Goal: Task Accomplishment & Management: Complete application form

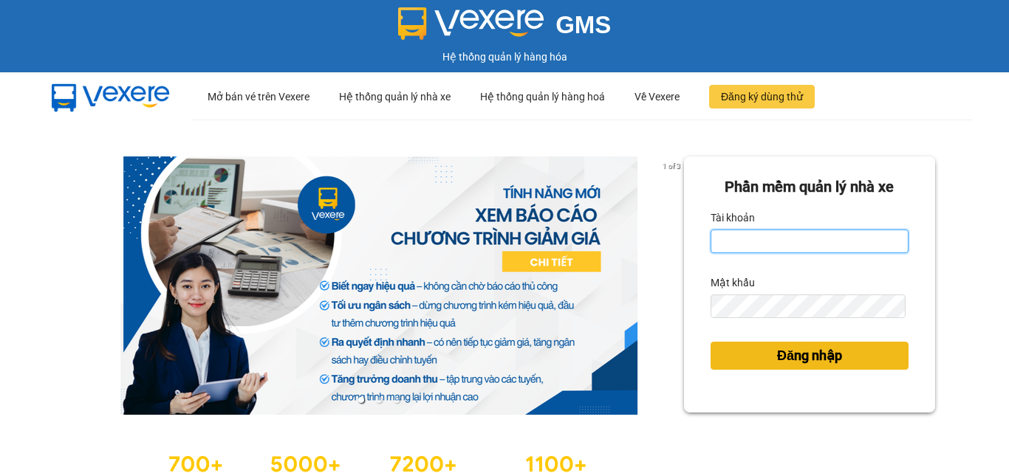
type input "ntchanh.halan"
click at [820, 368] on button "Đăng nhập" at bounding box center [809, 356] width 198 height 28
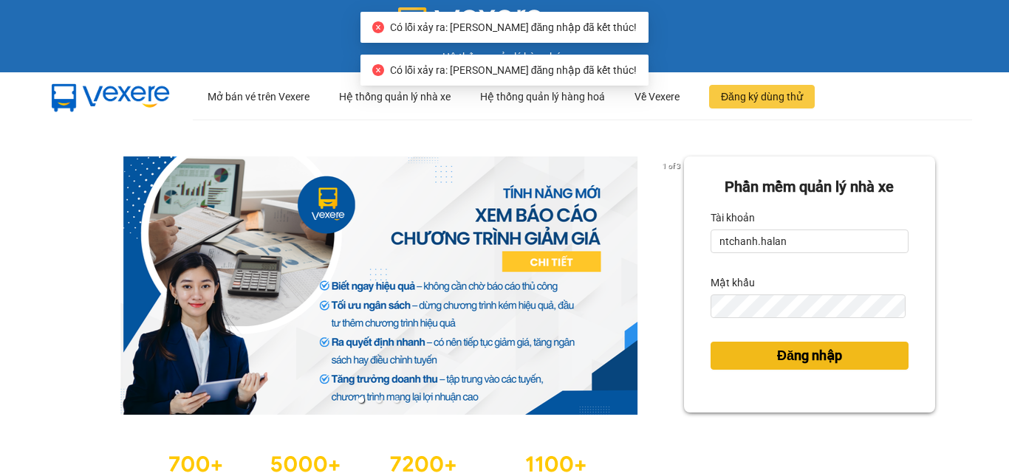
click at [822, 359] on span "Đăng nhập" at bounding box center [809, 356] width 65 height 21
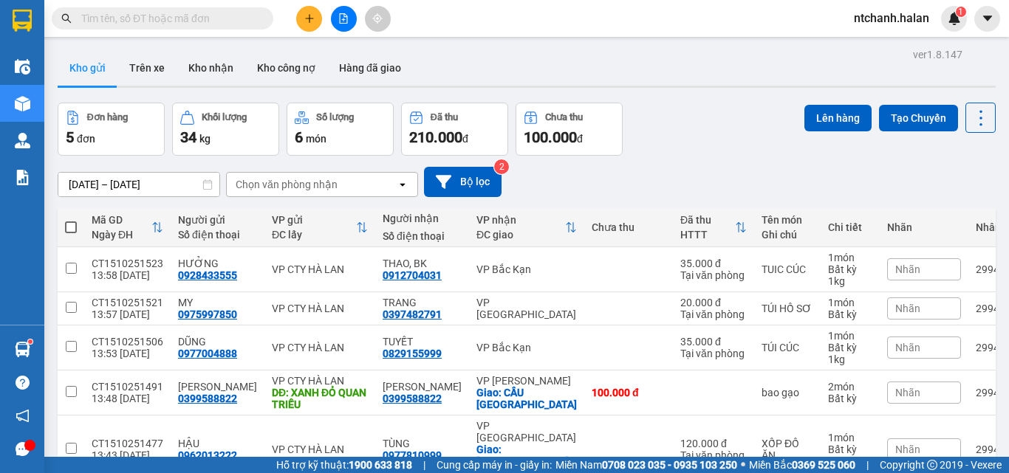
click at [143, 28] on span at bounding box center [163, 18] width 222 height 22
click at [143, 23] on input "text" at bounding box center [168, 18] width 174 height 16
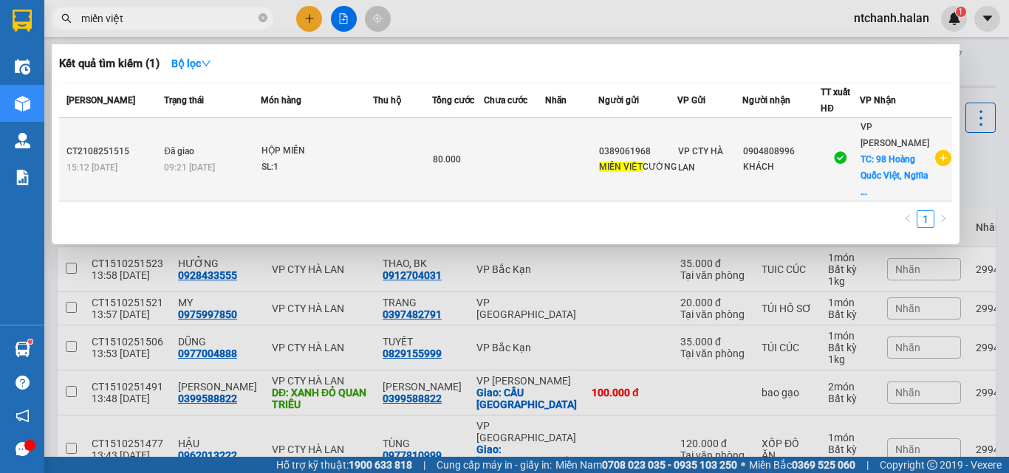
type input "miến việt"
drag, startPoint x: 675, startPoint y: 149, endPoint x: 605, endPoint y: 147, distance: 70.2
click at [605, 147] on tr "CT2108251515 15:12 [DATE] Đã giao 09:21 [DATE] HỘP MIẾN SL: 1 80.000 0389061968…" at bounding box center [505, 159] width 893 height 83
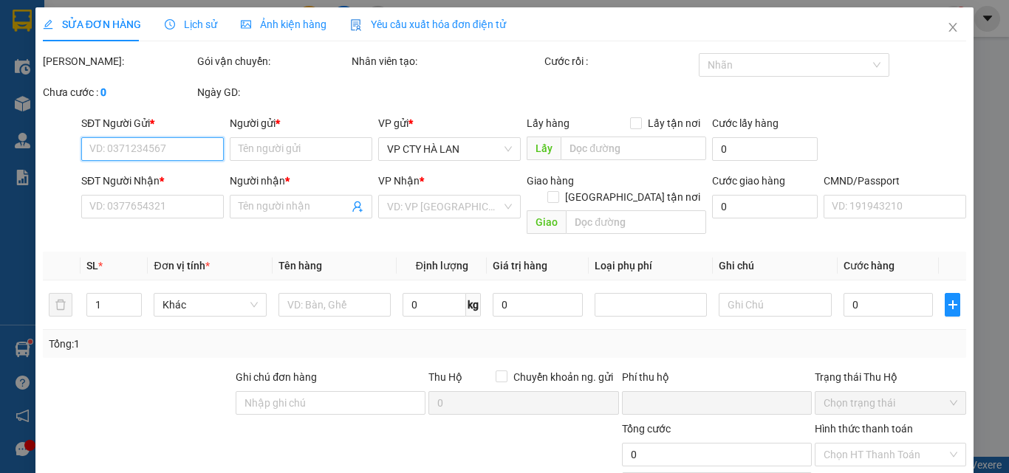
type input "0389061968"
type input "MIẾN VIỆT CƯỜNG"
type input "0904808996"
type input "KHÁCH"
checkbox input "true"
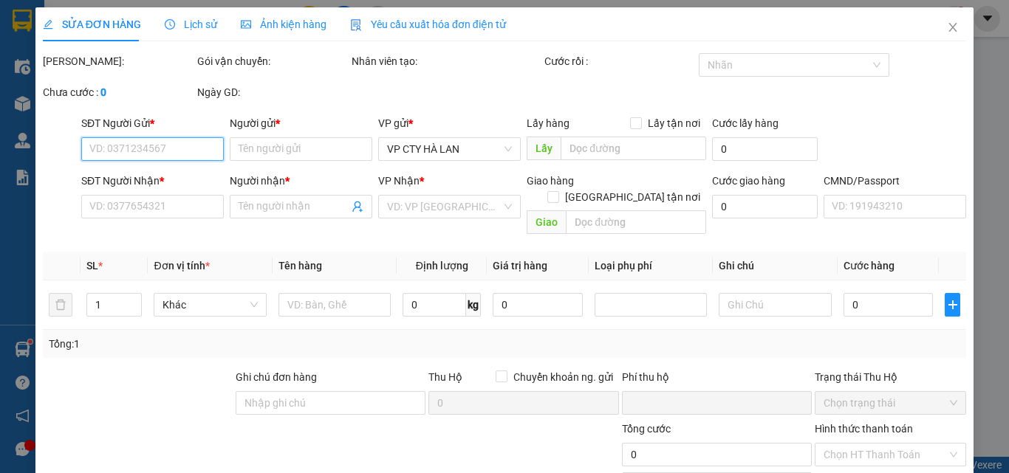
type input "98 Hoàng Quốc Việt, [GEOGRAPHIC_DATA], [GEOGRAPHIC_DATA], [GEOGRAPHIC_DATA], [G…"
type input "30.000"
type input "0"
type input "80.000"
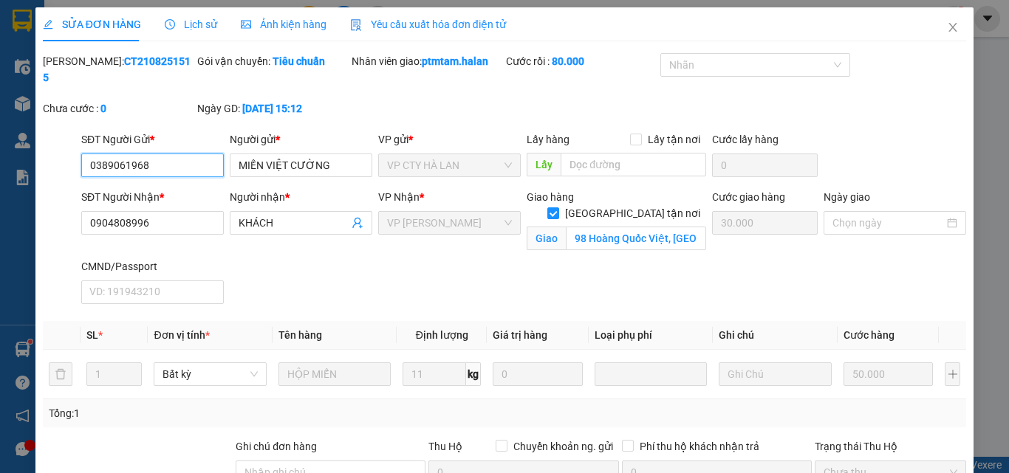
drag, startPoint x: 185, startPoint y: 146, endPoint x: 87, endPoint y: 144, distance: 98.2
click at [87, 154] on input "0389061968" at bounding box center [152, 166] width 143 height 24
